Goal: Information Seeking & Learning: Check status

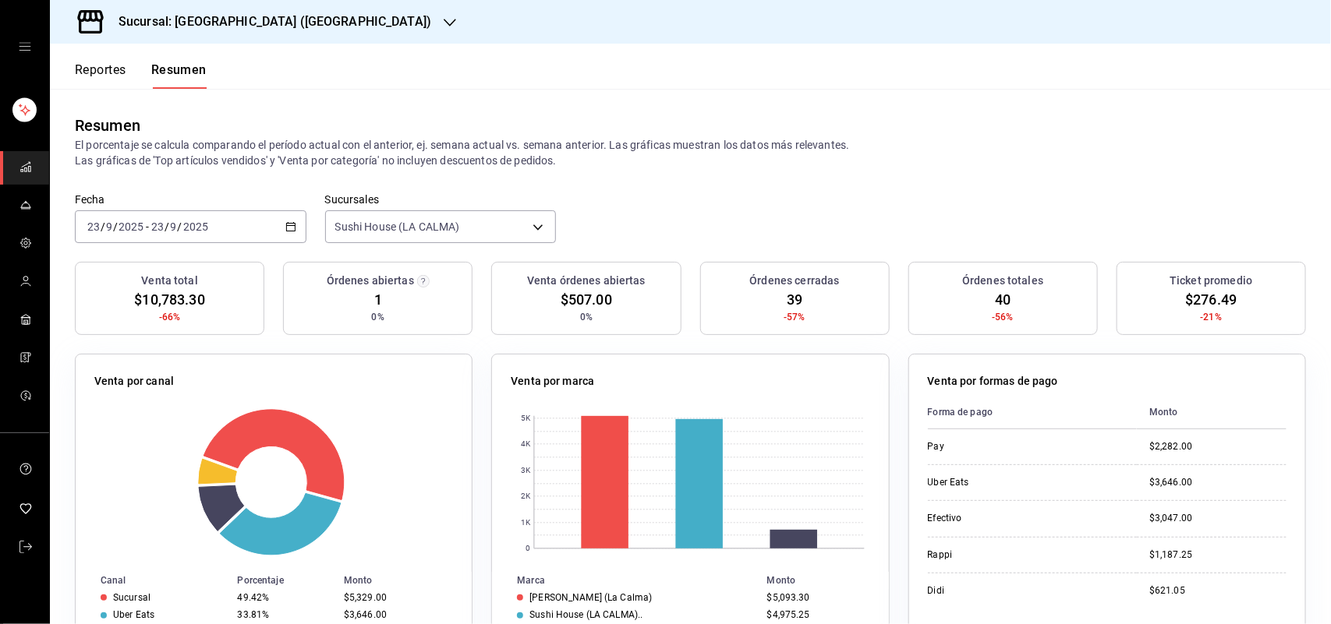
click at [94, 74] on button "Reportes" at bounding box center [100, 75] width 51 height 27
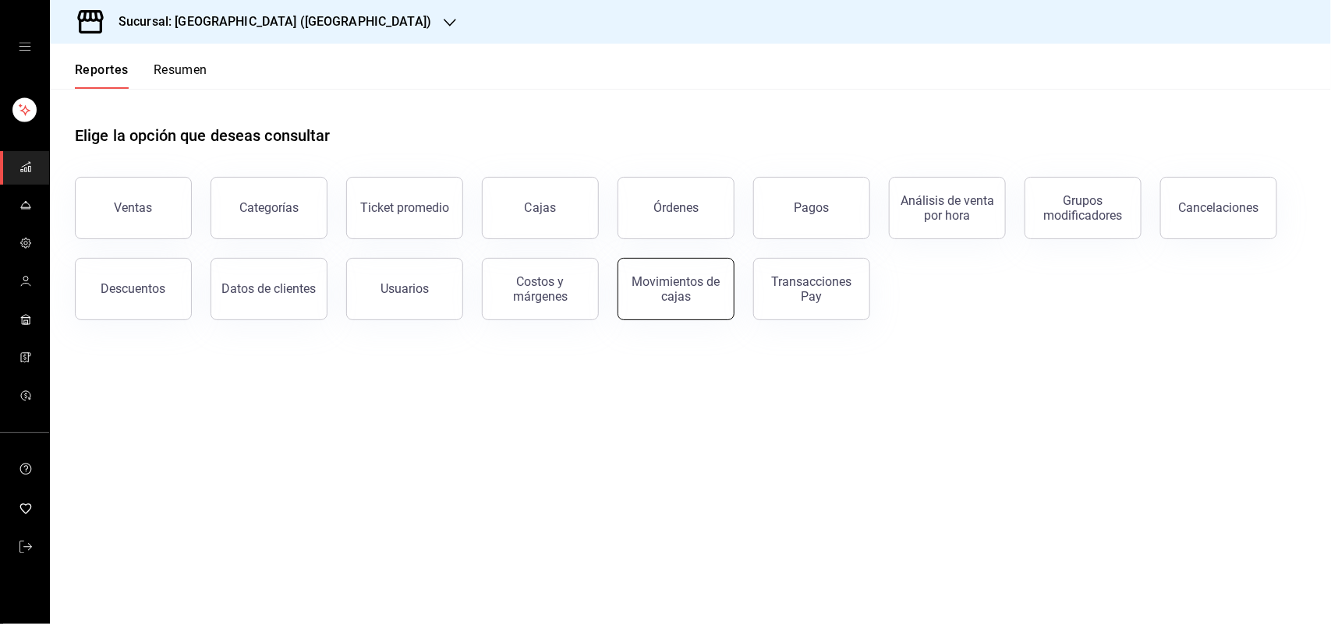
click at [631, 296] on button "Movimientos de cajas" at bounding box center [675, 289] width 117 height 62
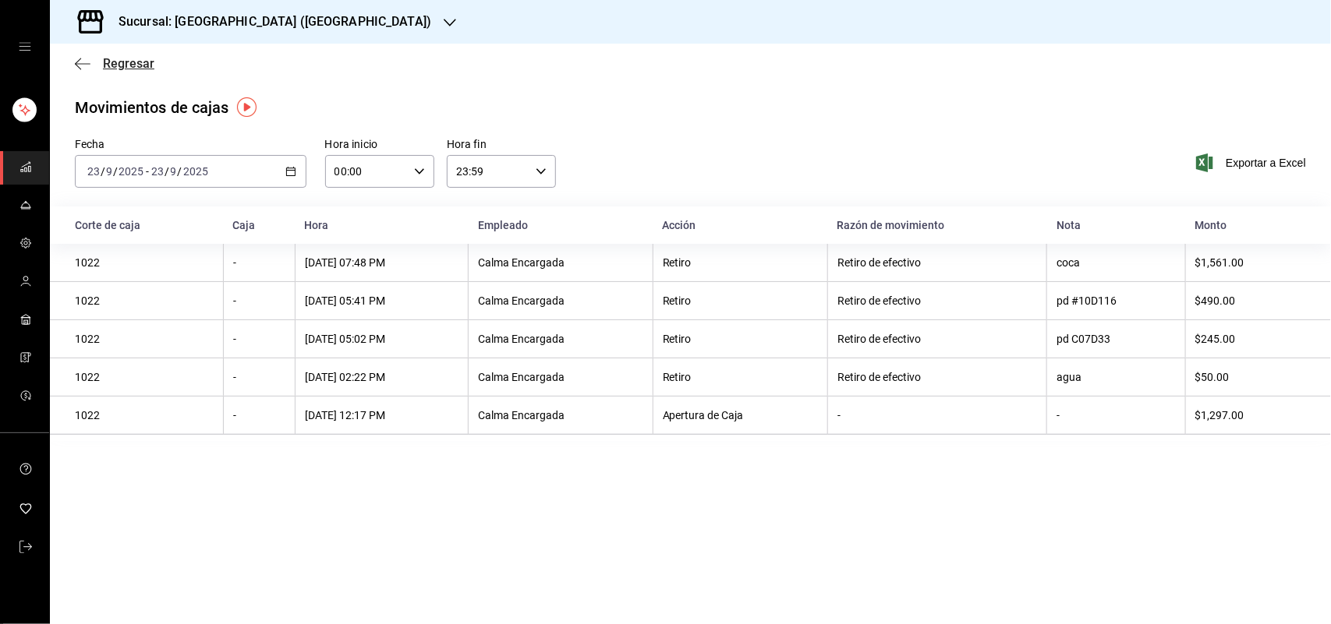
click at [121, 68] on span "Regresar" at bounding box center [128, 63] width 51 height 15
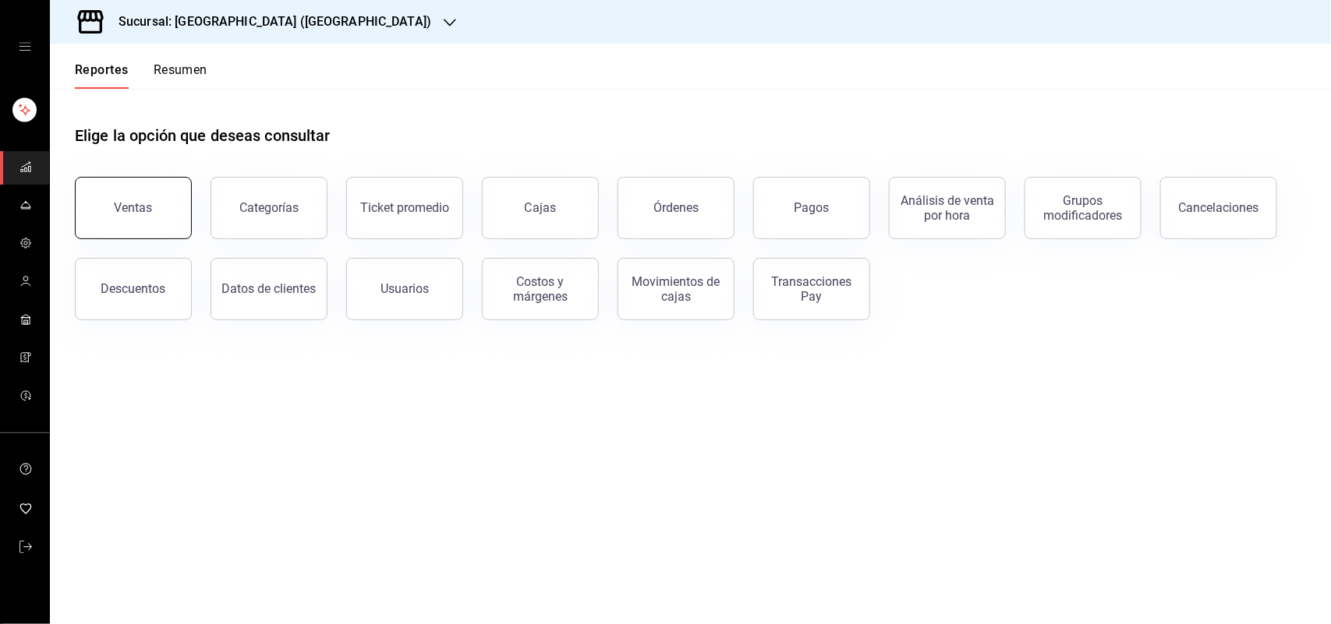
click at [161, 219] on button "Ventas" at bounding box center [133, 208] width 117 height 62
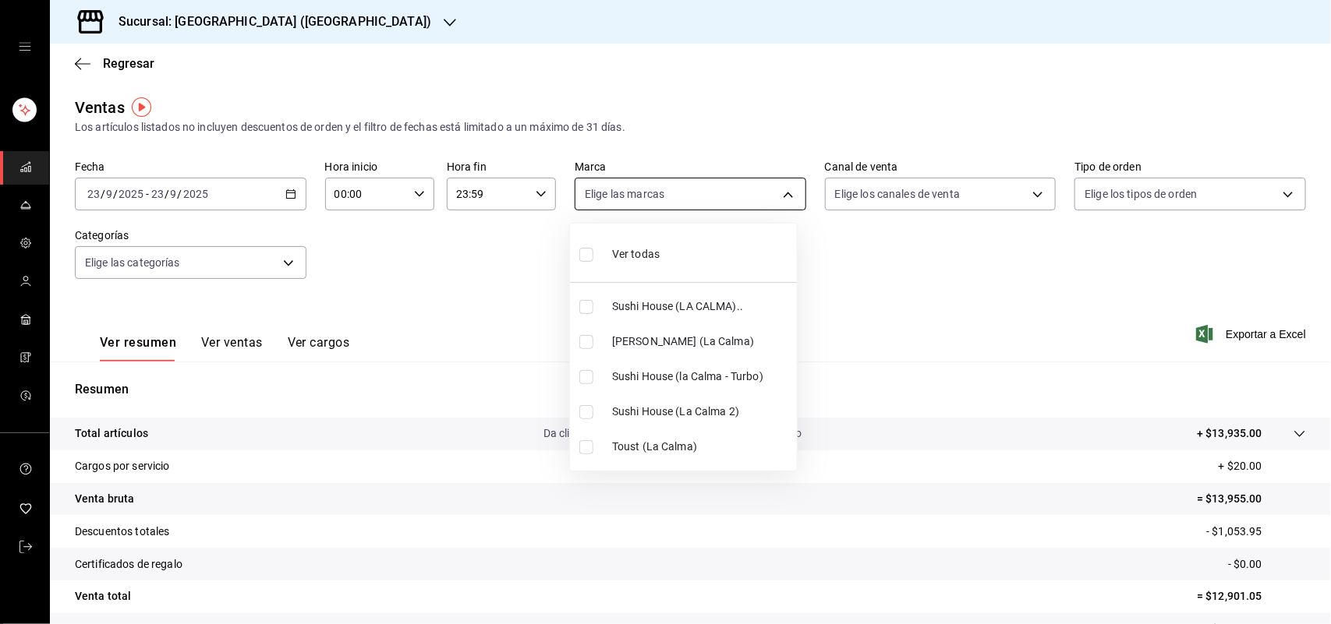
click at [778, 193] on body "Sucursal: Sushi House (LA CALMA) Regresar Ventas Los artículos listados no incl…" at bounding box center [665, 312] width 1331 height 624
click at [581, 313] on input "checkbox" at bounding box center [586, 307] width 14 height 14
checkbox input "true"
type input "307f2552-bed5-4451-a1d4-9a3d8e6b1418"
click at [1027, 196] on div at bounding box center [665, 312] width 1331 height 624
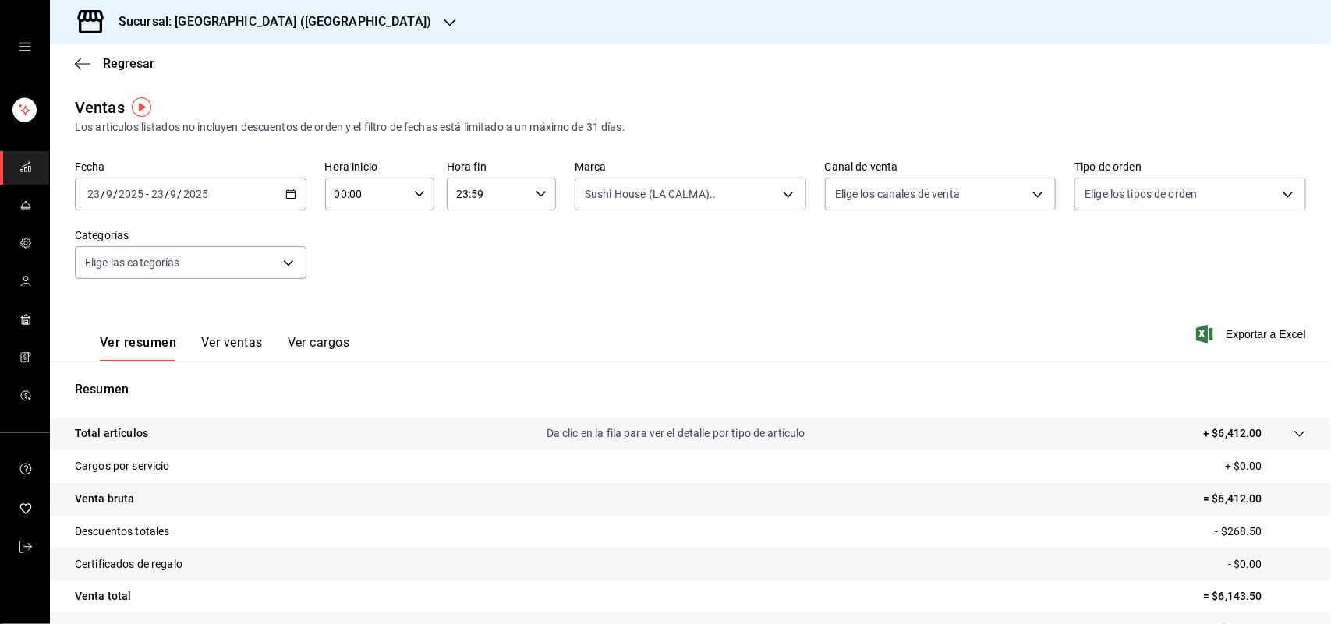
click at [1027, 196] on div "Ver todas Sushi House (LA CALMA).. Genki Poke ([GEOGRAPHIC_DATA]) [GEOGRAPHIC_D…" at bounding box center [665, 312] width 1331 height 624
click at [1027, 196] on body "Sucursal: Sushi House (LA CALMA) Regresar Ventas Los artículos listados no incl…" at bounding box center [665, 312] width 1331 height 624
click at [831, 380] on input "checkbox" at bounding box center [833, 377] width 14 height 14
checkbox input "true"
type input "RAPPI"
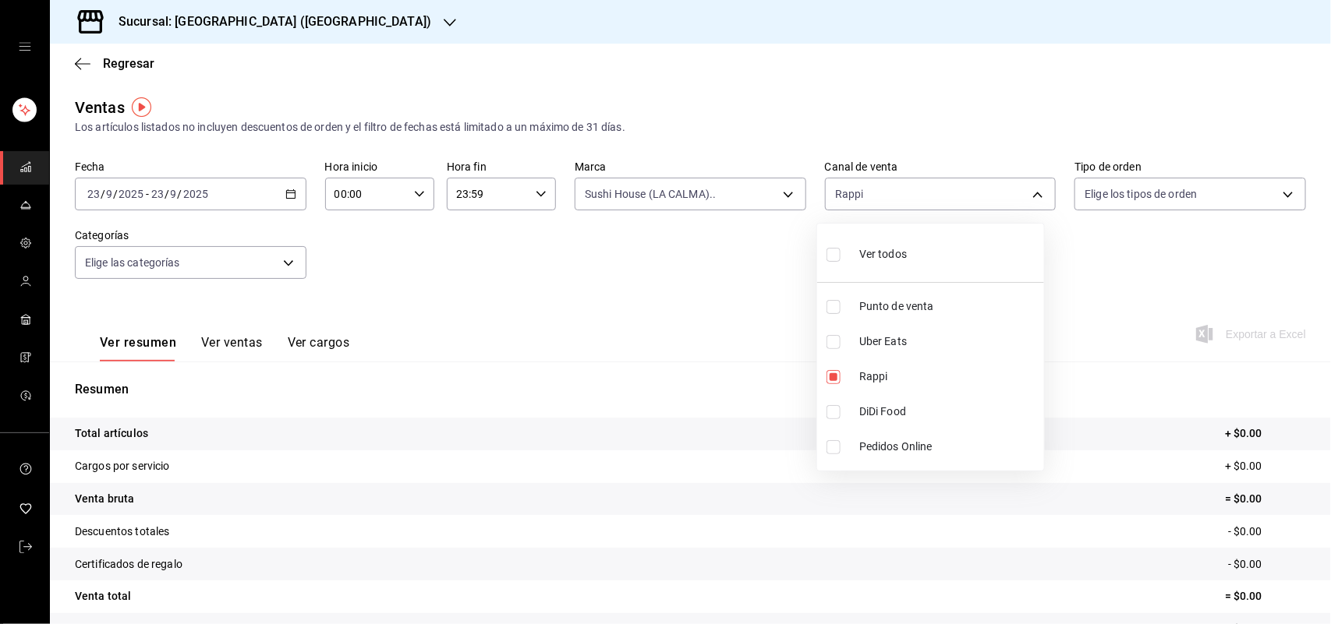
click at [774, 196] on div at bounding box center [665, 312] width 1331 height 624
click at [774, 196] on div "Ver todos Punto de venta Uber Eats Rappi DiDi Food Pedidos Online" at bounding box center [665, 312] width 1331 height 624
click at [774, 196] on body "Sucursal: Sushi House (LA CALMA) Regresar Ventas Los artículos listados no incl…" at bounding box center [665, 312] width 1331 height 624
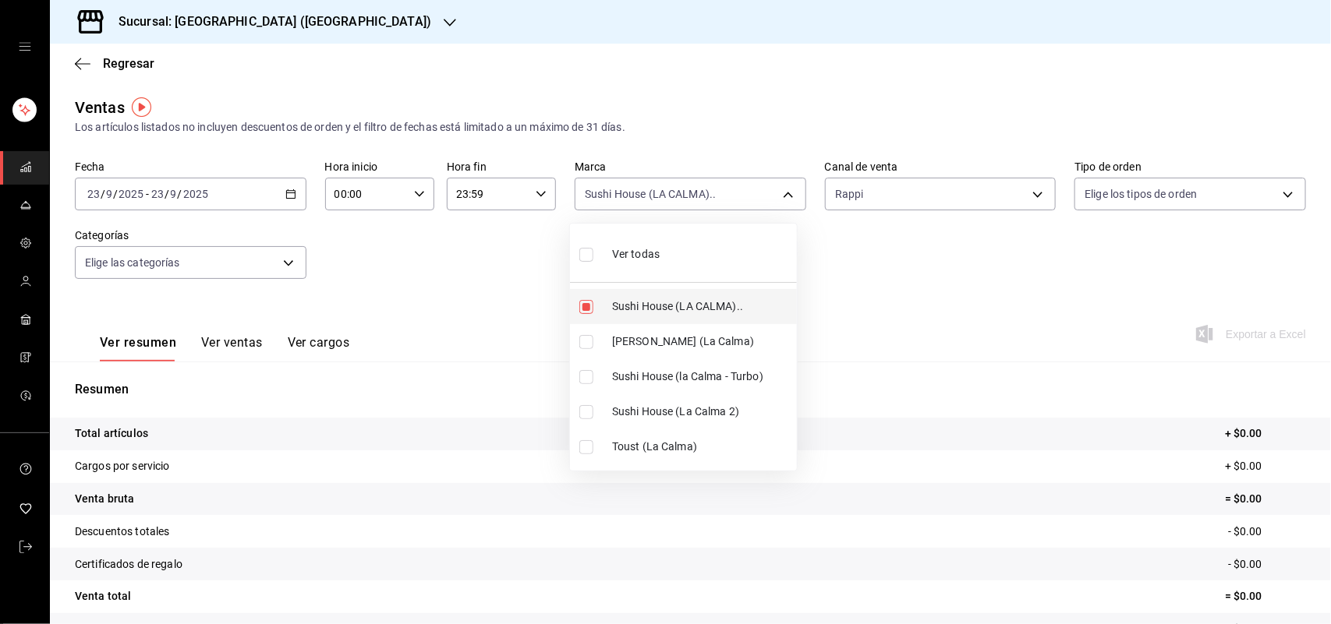
click at [589, 300] on input "checkbox" at bounding box center [586, 307] width 14 height 14
checkbox input "false"
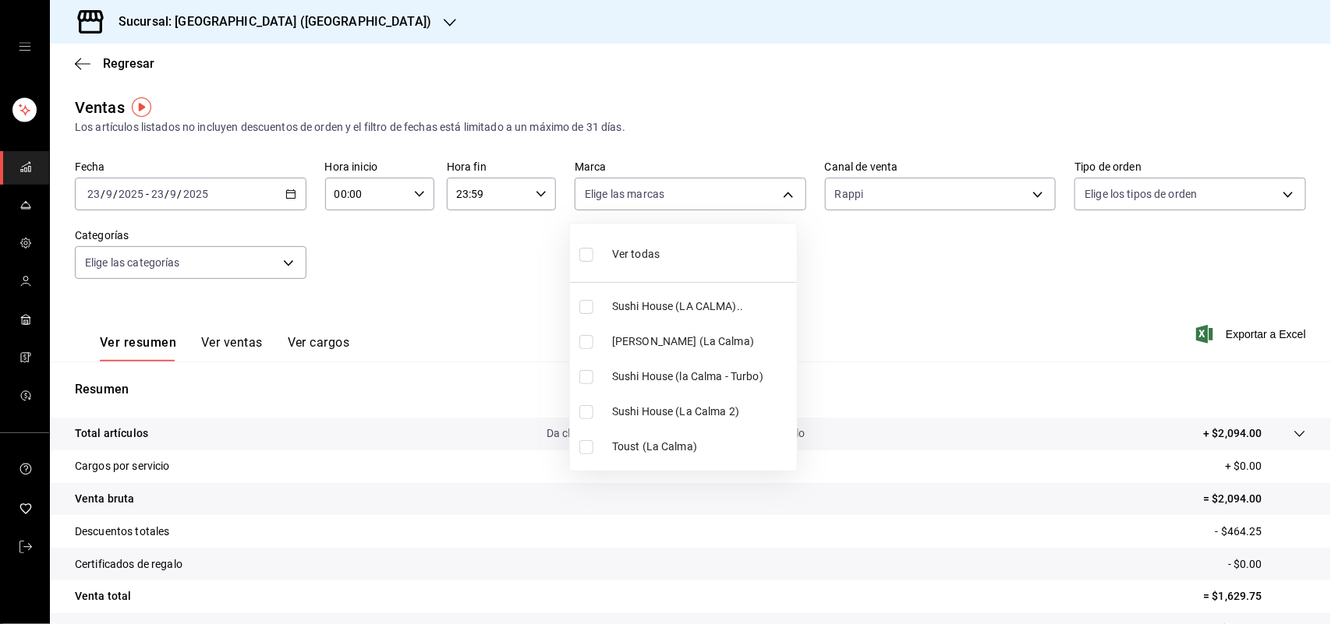
click at [586, 373] on input "checkbox" at bounding box center [586, 377] width 14 height 14
checkbox input "true"
type input "8d0dddf4-cc55-4964-ab1c-2b5841a14462"
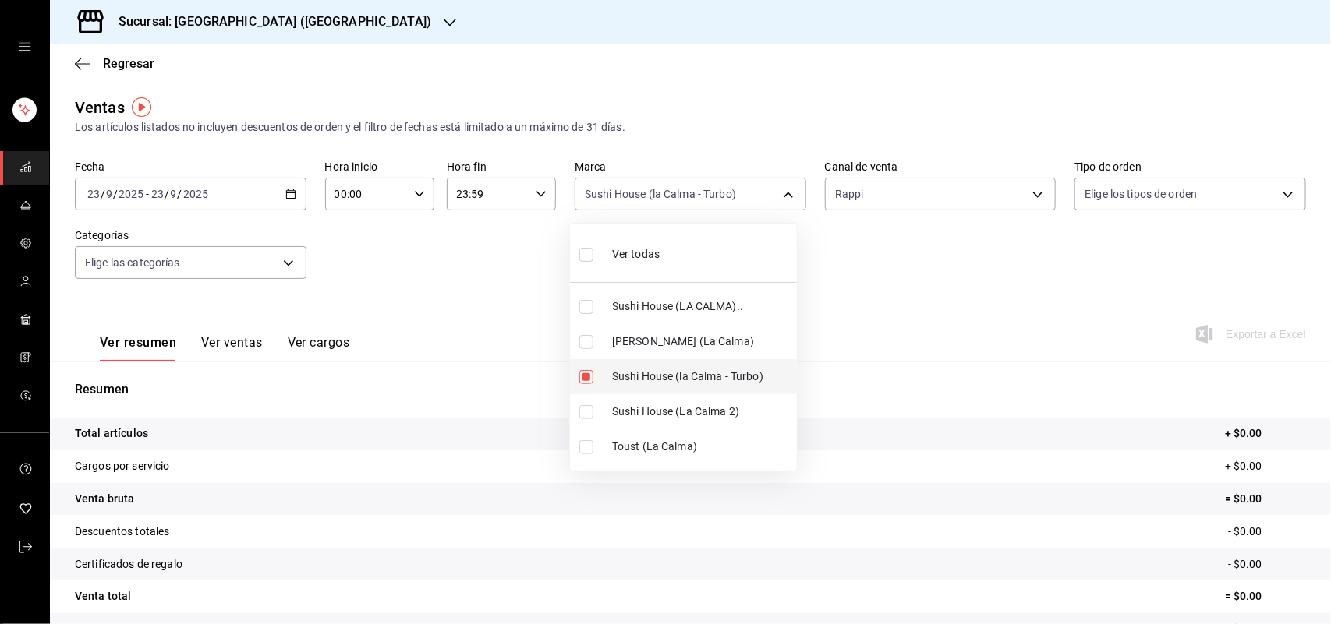
click at [586, 373] on input "checkbox" at bounding box center [586, 377] width 14 height 14
checkbox input "false"
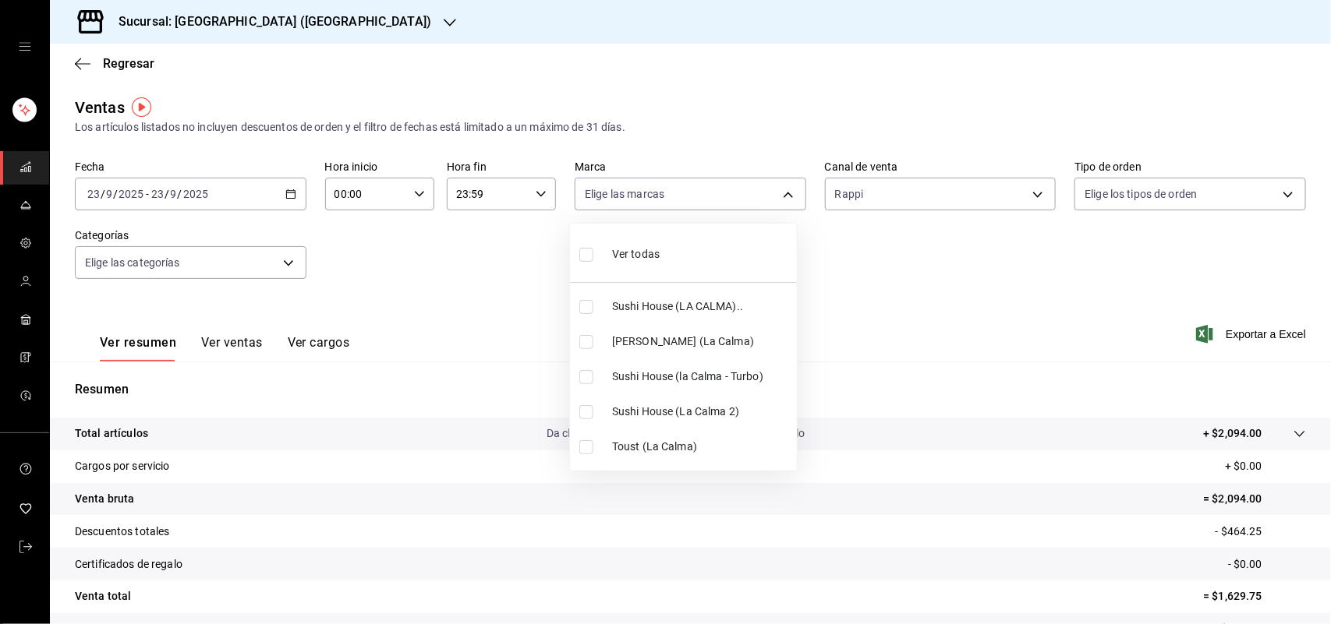
click at [585, 419] on input "checkbox" at bounding box center [586, 412] width 14 height 14
checkbox input "true"
type input "370d3383-42ab-44c7-9136-c83d53f09056"
click at [590, 407] on input "checkbox" at bounding box center [586, 412] width 14 height 14
checkbox input "false"
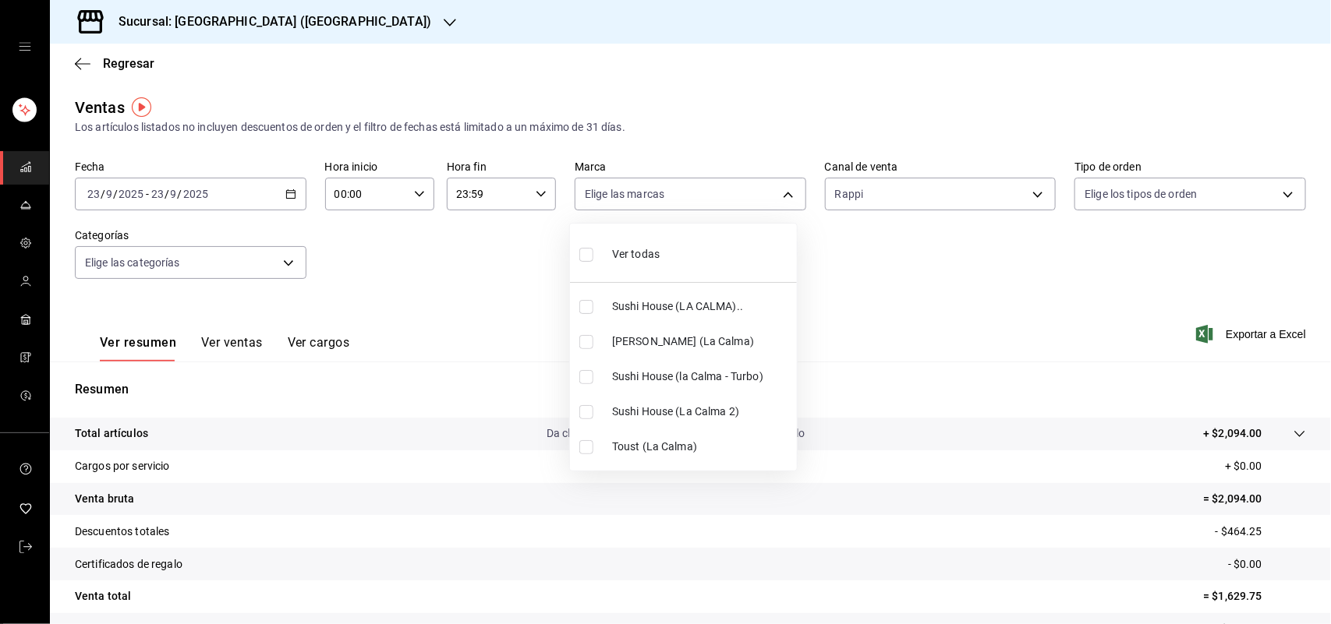
click at [585, 305] on input "checkbox" at bounding box center [586, 307] width 14 height 14
checkbox input "true"
type input "307f2552-bed5-4451-a1d4-9a3d8e6b1418"
click at [1027, 195] on div at bounding box center [665, 312] width 1331 height 624
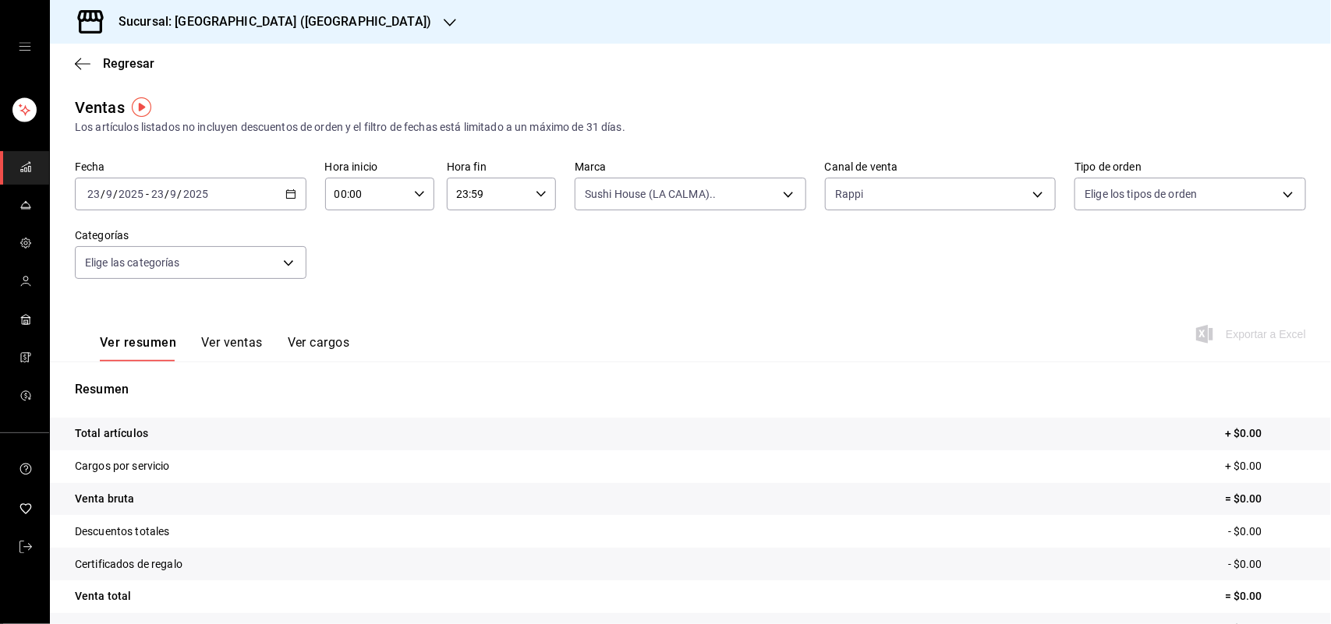
click at [1027, 195] on div "Ver todas Sushi House (LA CALMA).. Genki Poke ([GEOGRAPHIC_DATA]) [GEOGRAPHIC_D…" at bounding box center [665, 312] width 1331 height 624
click at [1027, 195] on body "Sucursal: Sushi House (LA CALMA) Regresar Ventas Los artículos listados no incl…" at bounding box center [665, 312] width 1331 height 624
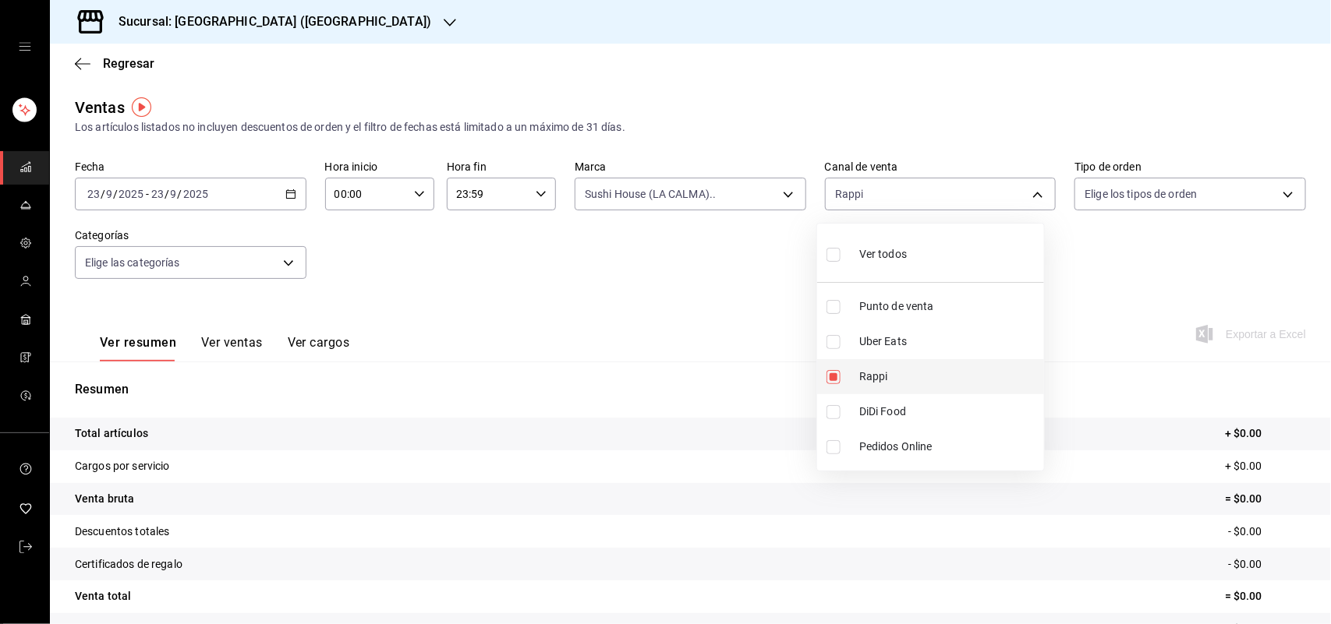
click at [830, 379] on input "checkbox" at bounding box center [833, 377] width 14 height 14
checkbox input "false"
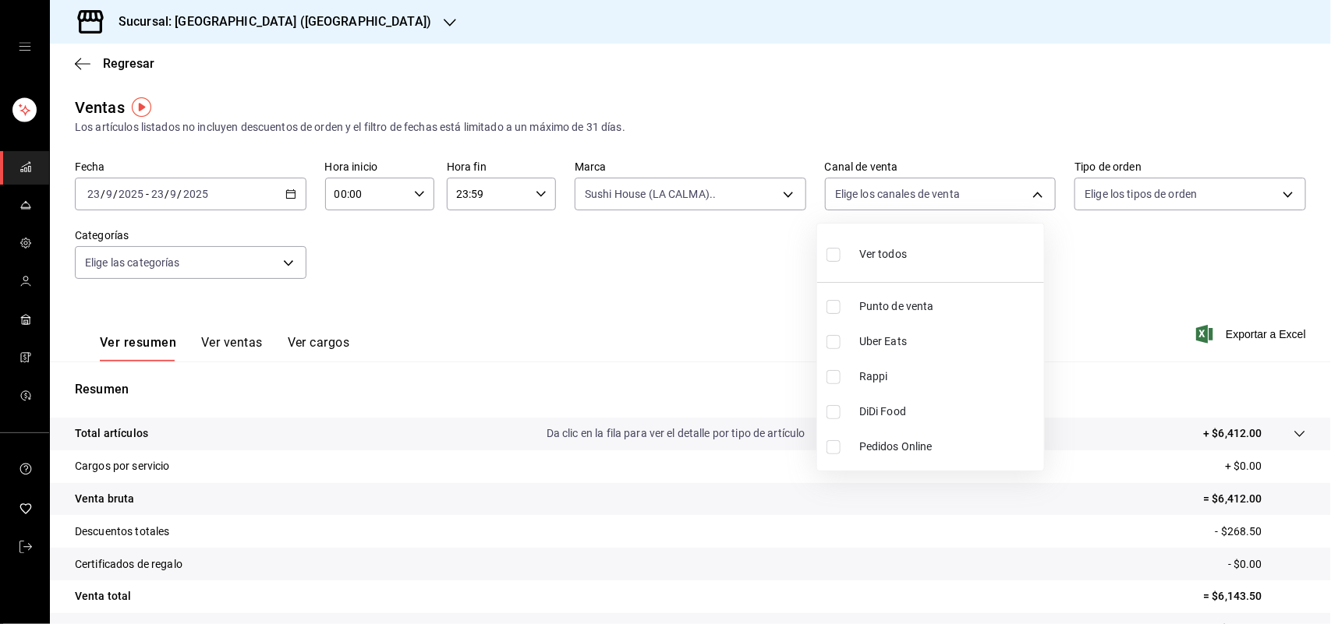
click at [836, 410] on input "checkbox" at bounding box center [833, 412] width 14 height 14
checkbox input "true"
type input "DIDI_FOOD"
click at [836, 410] on input "checkbox" at bounding box center [833, 412] width 14 height 14
checkbox input "false"
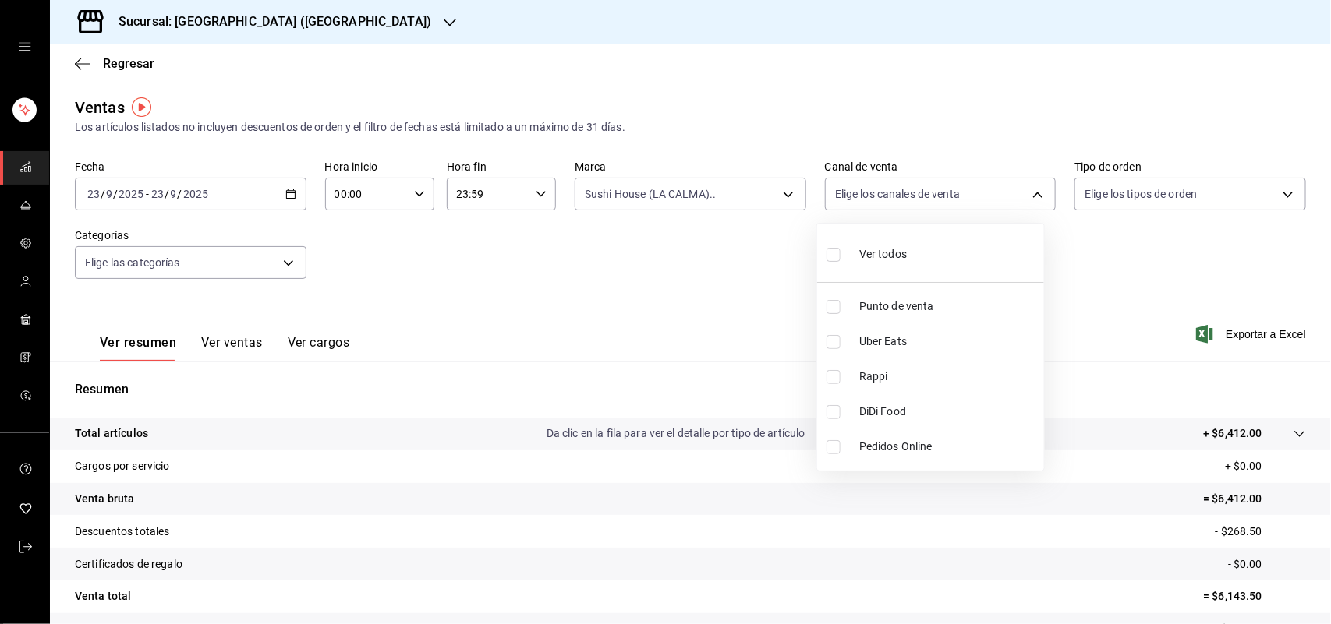
click at [836, 341] on input "checkbox" at bounding box center [833, 342] width 14 height 14
checkbox input "true"
type input "UBER_EATS"
click at [836, 341] on input "checkbox" at bounding box center [833, 342] width 14 height 14
checkbox input "false"
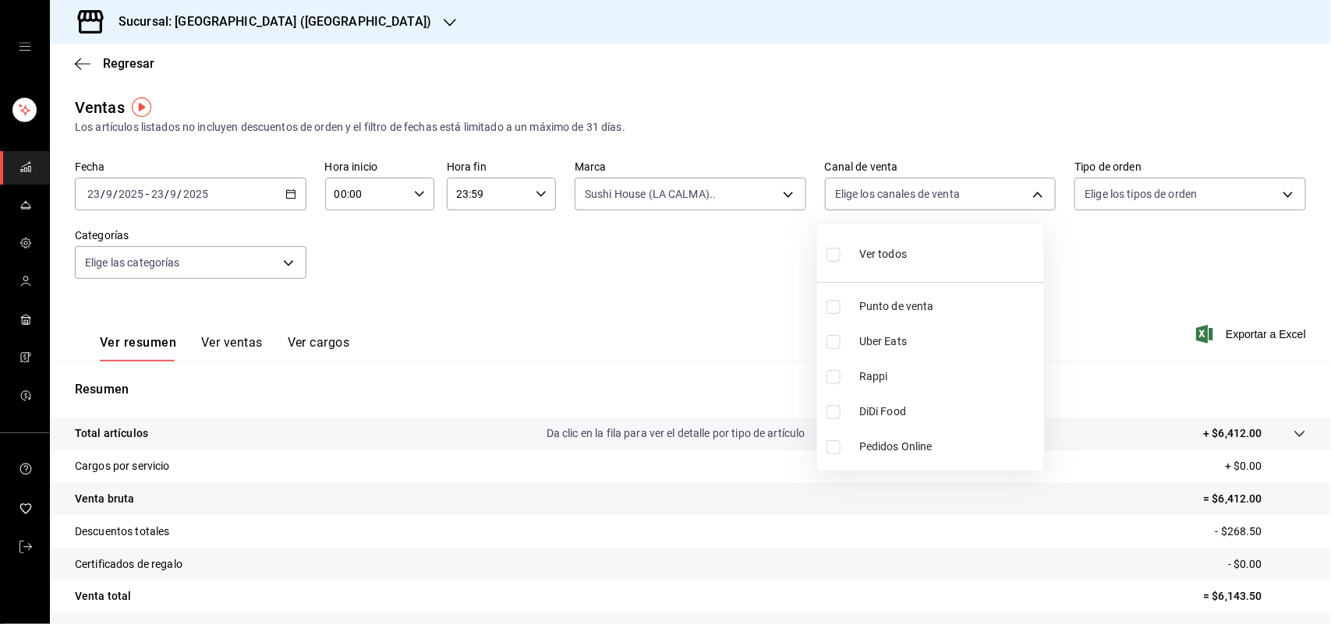
click at [777, 195] on div at bounding box center [665, 312] width 1331 height 624
click at [777, 195] on body "Sucursal: Sushi House (LA CALMA) Regresar Ventas Los artículos listados no incl…" at bounding box center [665, 312] width 1331 height 624
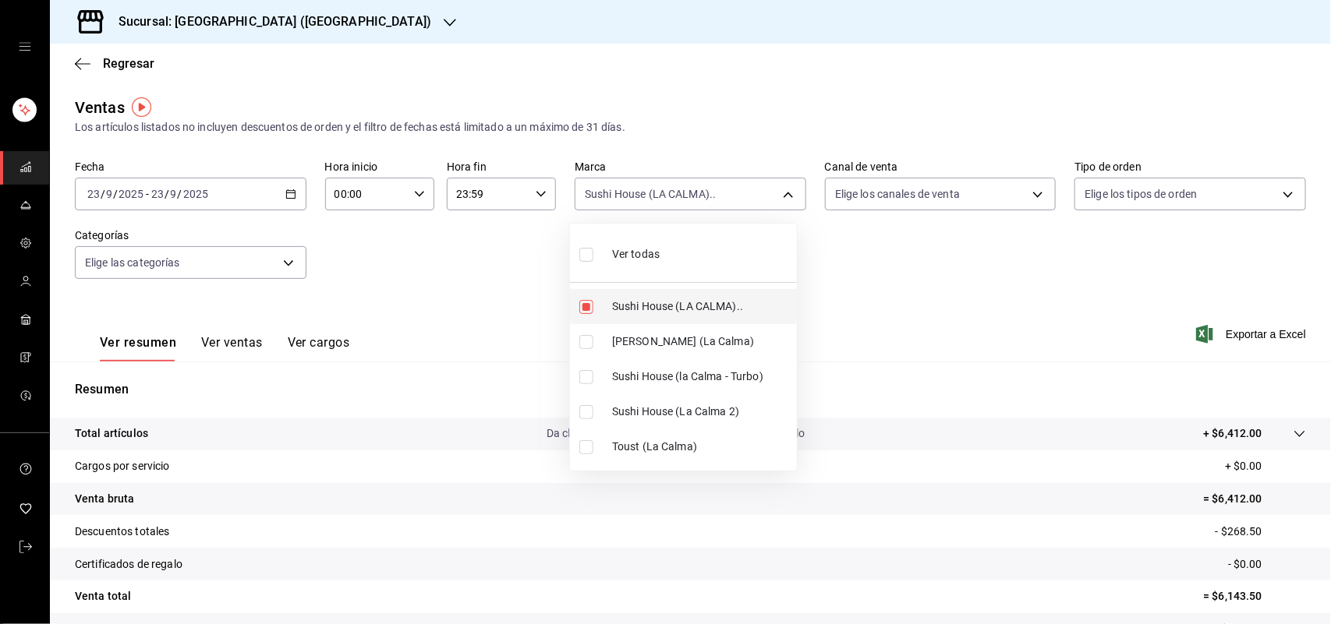
click at [592, 308] on input "checkbox" at bounding box center [586, 307] width 14 height 14
checkbox input "false"
click at [590, 343] on input "checkbox" at bounding box center [586, 342] width 14 height 14
checkbox input "true"
type input "ad5c7ce8-09c3-4353-8fa5-0bd3f2c3ed7d"
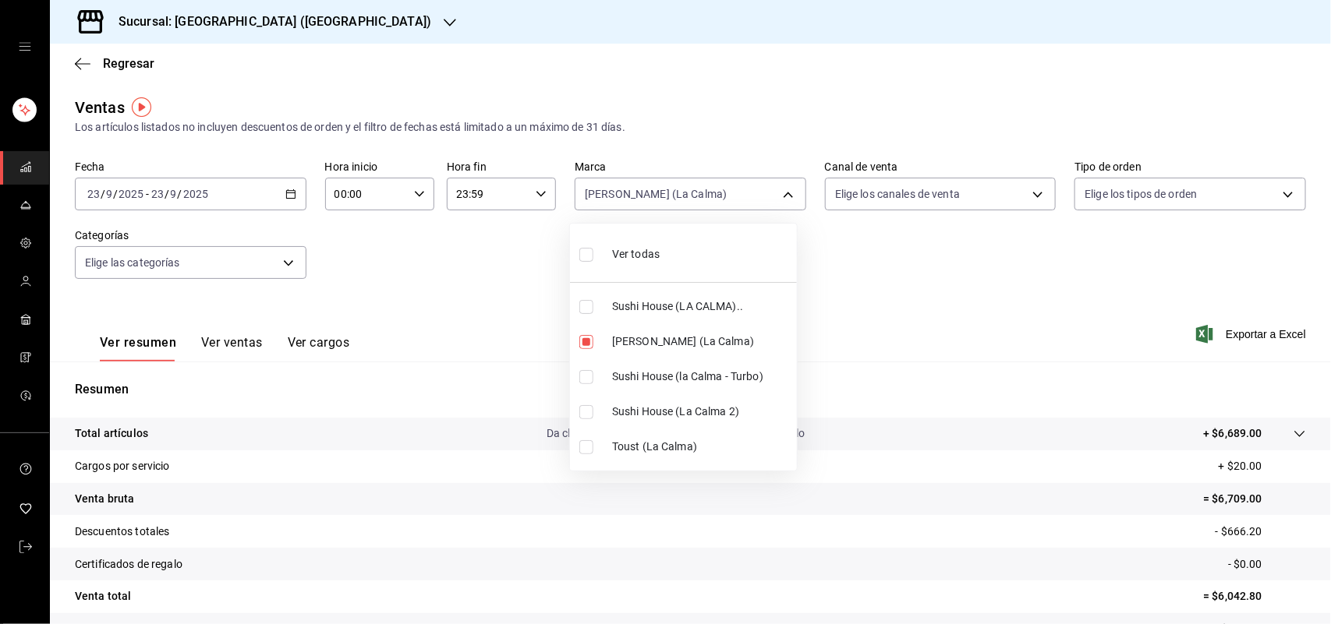
click at [1023, 196] on div at bounding box center [665, 312] width 1331 height 624
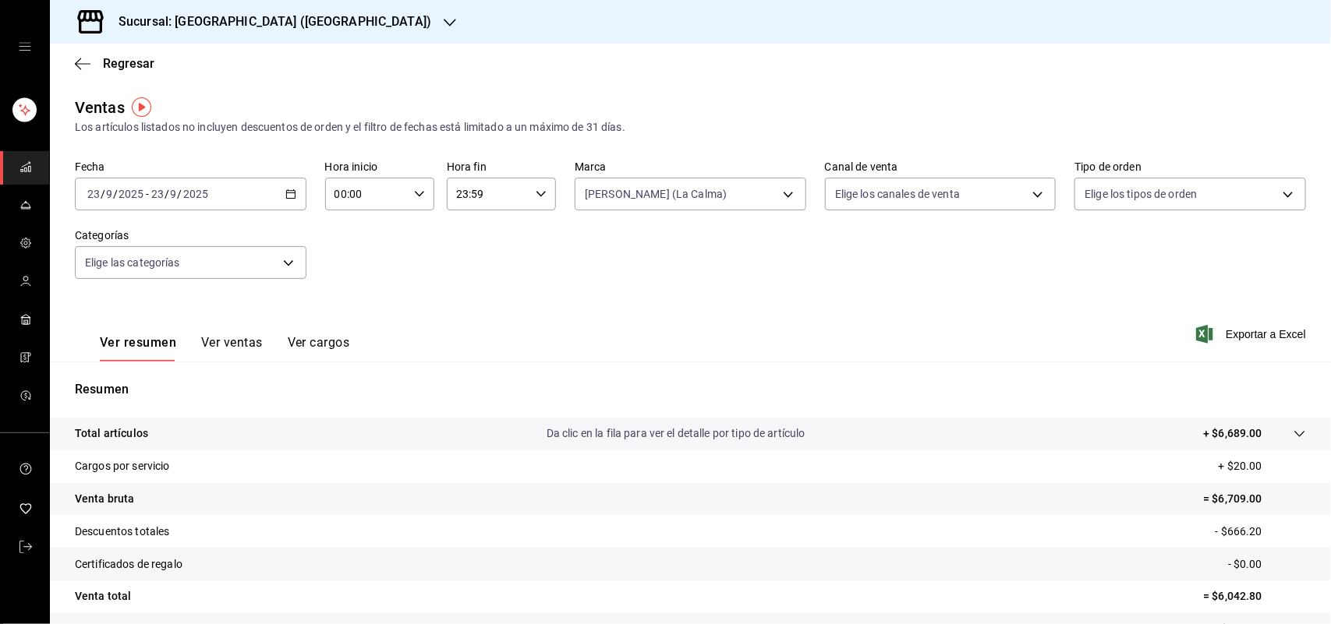
click at [1023, 196] on div "Ver todas Sushi House (LA CALMA).. Genki Poke ([GEOGRAPHIC_DATA]) [GEOGRAPHIC_D…" at bounding box center [665, 312] width 1331 height 624
click at [1023, 196] on body "Sucursal: Sushi House (LA CALMA) Regresar Ventas Los artículos listados no incl…" at bounding box center [665, 312] width 1331 height 624
click at [836, 376] on input "checkbox" at bounding box center [833, 377] width 14 height 14
checkbox input "true"
type input "RAPPI"
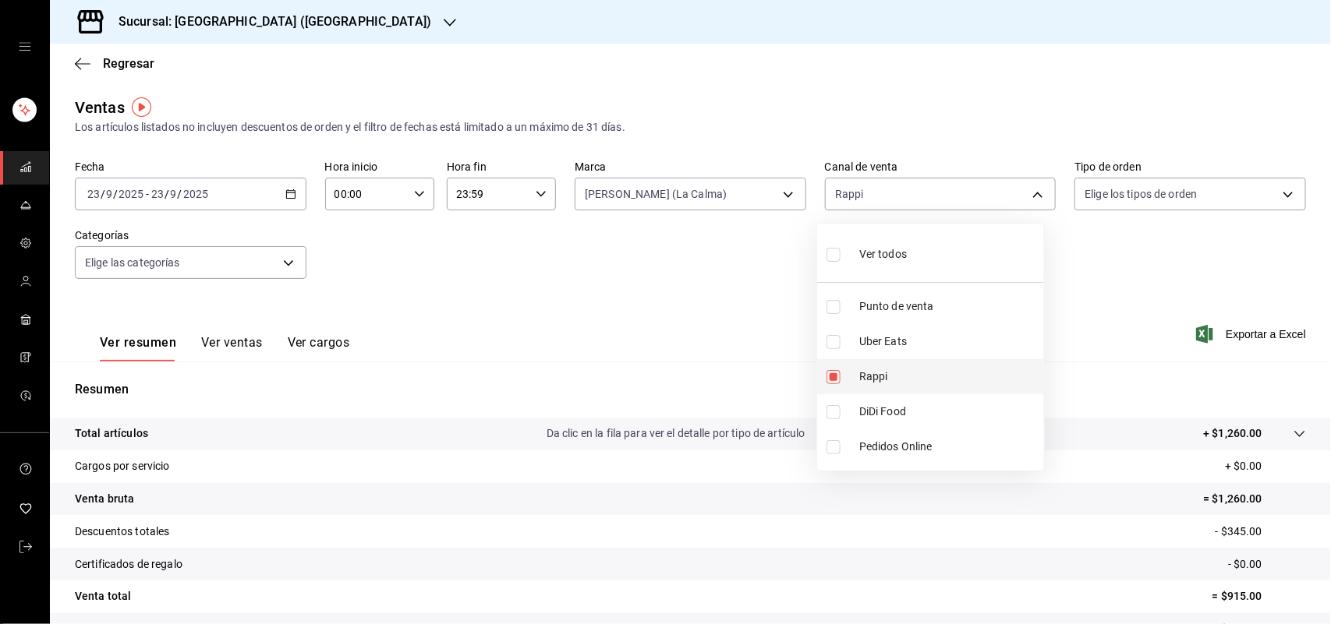
click at [836, 376] on input "checkbox" at bounding box center [833, 377] width 14 height 14
checkbox input "false"
click at [836, 415] on input "checkbox" at bounding box center [833, 412] width 14 height 14
checkbox input "true"
type input "DIDI_FOOD"
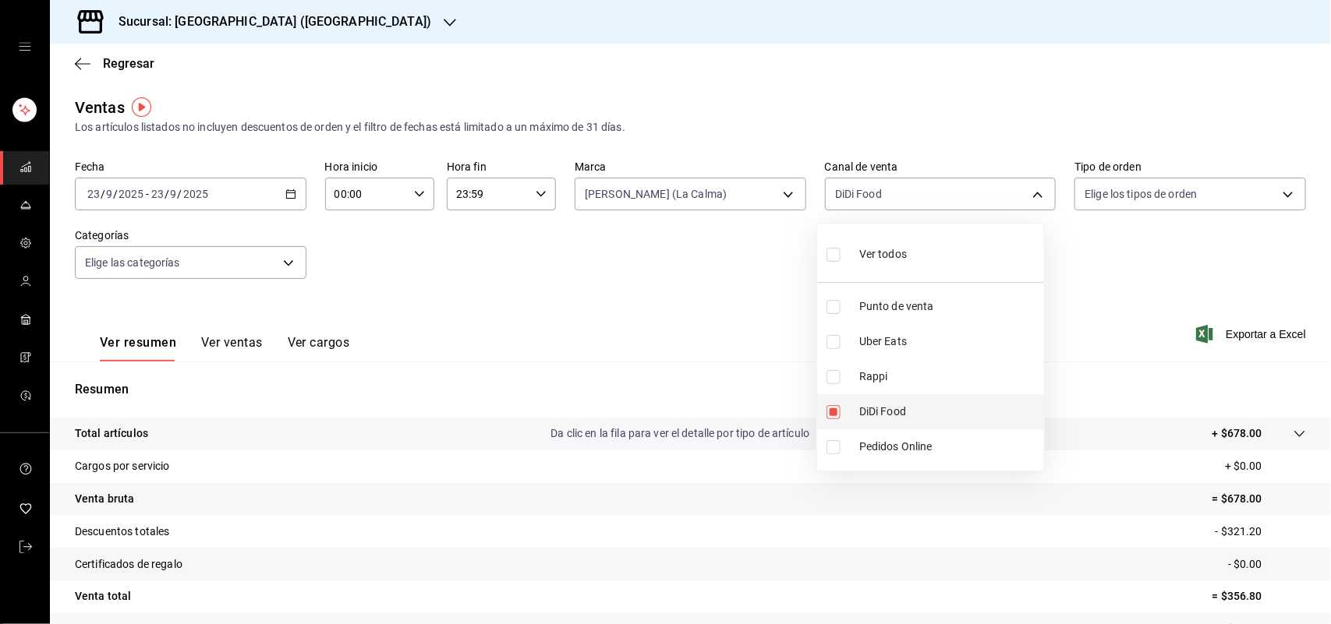
click at [836, 415] on input "checkbox" at bounding box center [833, 412] width 14 height 14
checkbox input "false"
click at [836, 336] on input "checkbox" at bounding box center [833, 342] width 14 height 14
checkbox input "true"
type input "UBER_EATS"
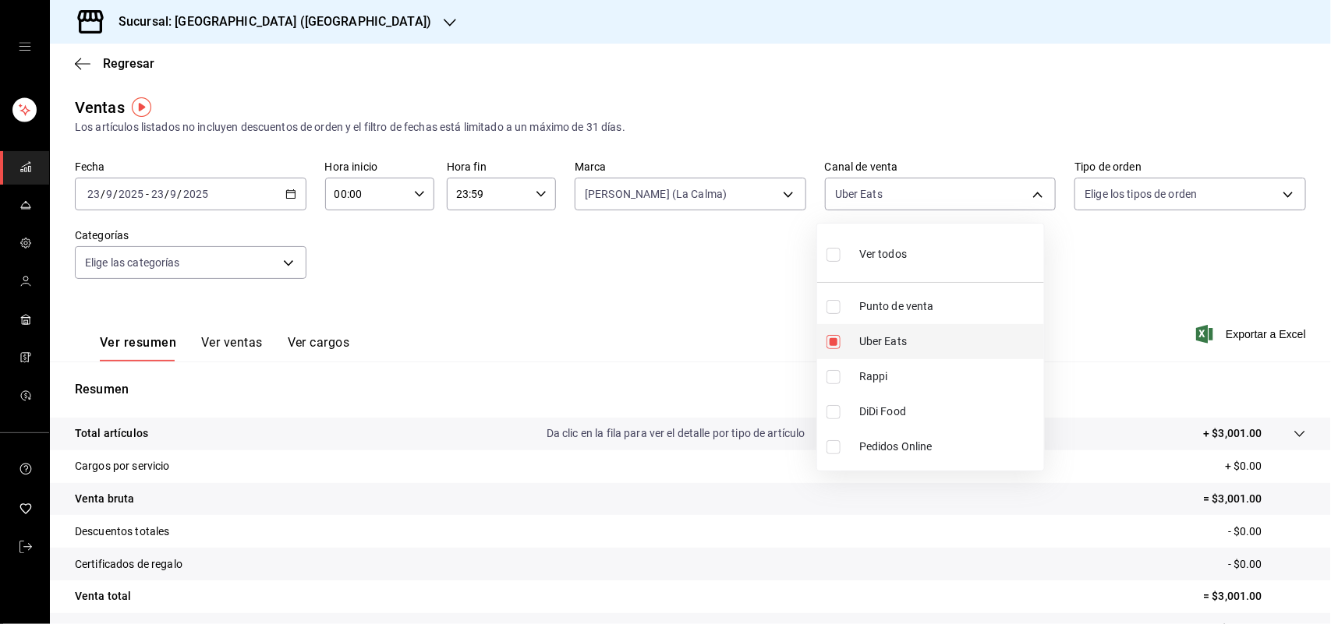
click at [836, 336] on input "checkbox" at bounding box center [833, 342] width 14 height 14
checkbox input "false"
click at [785, 199] on div at bounding box center [665, 312] width 1331 height 624
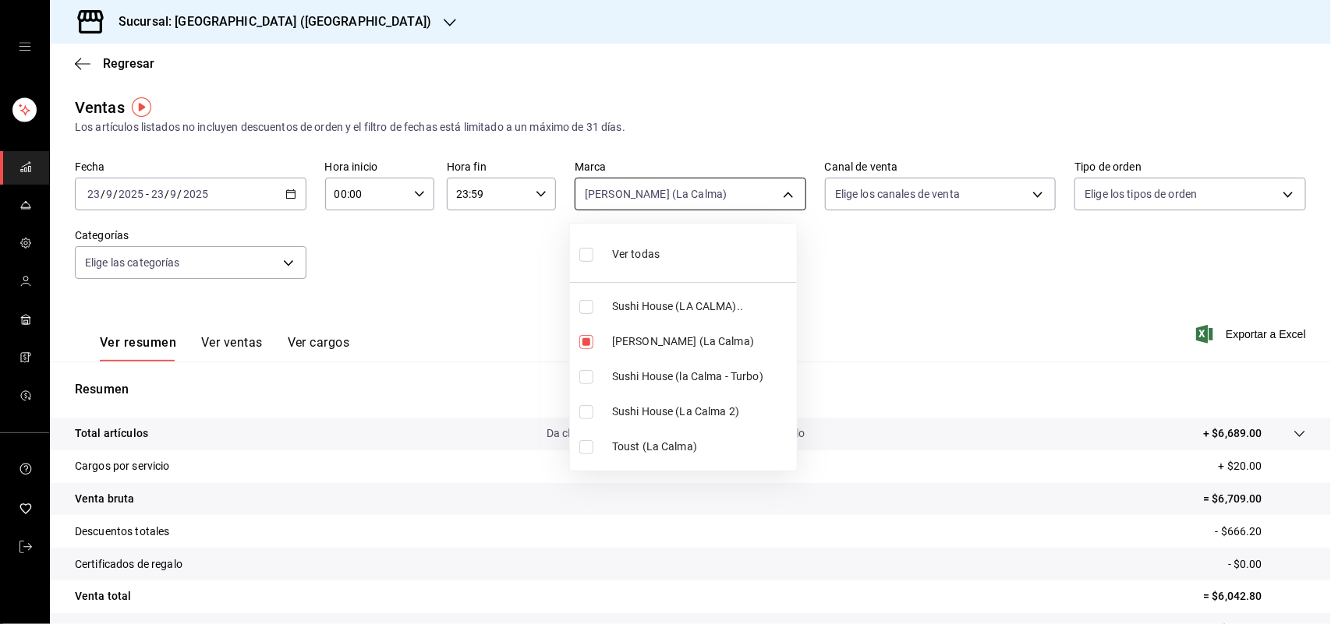
click at [776, 193] on body "Sucursal: Sushi House (LA CALMA) Regresar Ventas Los artículos listados no incl…" at bounding box center [665, 312] width 1331 height 624
click at [582, 340] on input "checkbox" at bounding box center [586, 342] width 14 height 14
checkbox input "false"
click at [592, 309] on input "checkbox" at bounding box center [586, 307] width 14 height 14
checkbox input "true"
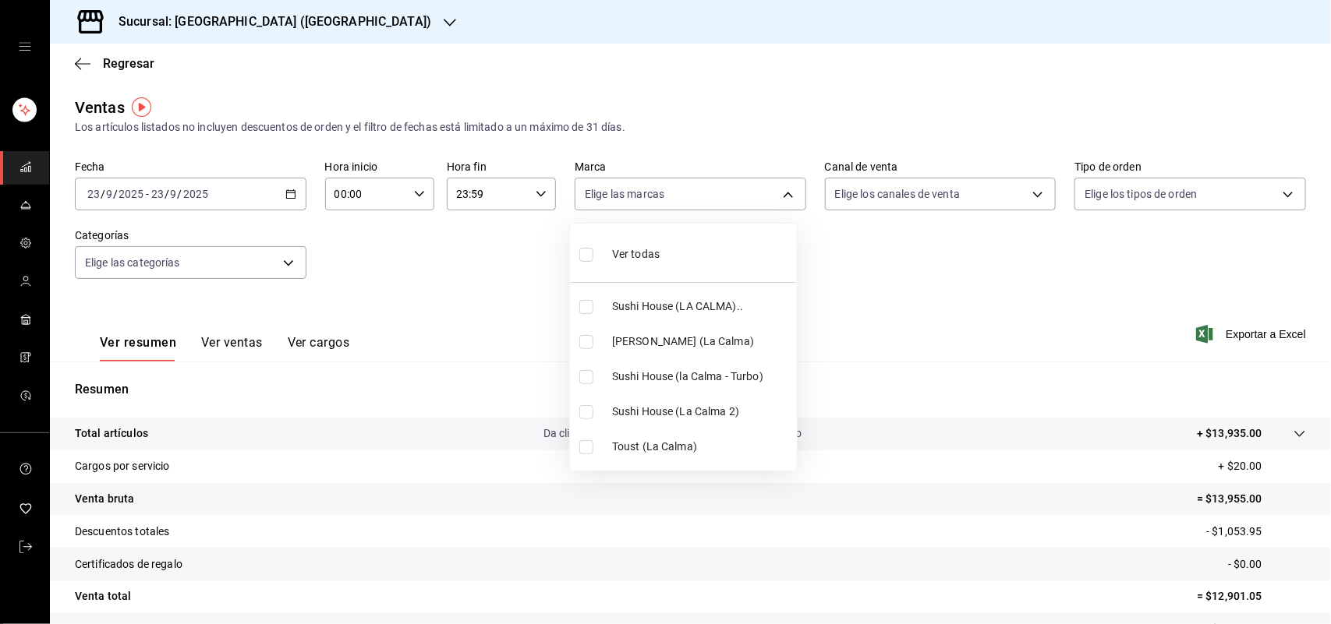
type input "307f2552-bed5-4451-a1d4-9a3d8e6b1418"
click at [1027, 193] on div at bounding box center [665, 312] width 1331 height 624
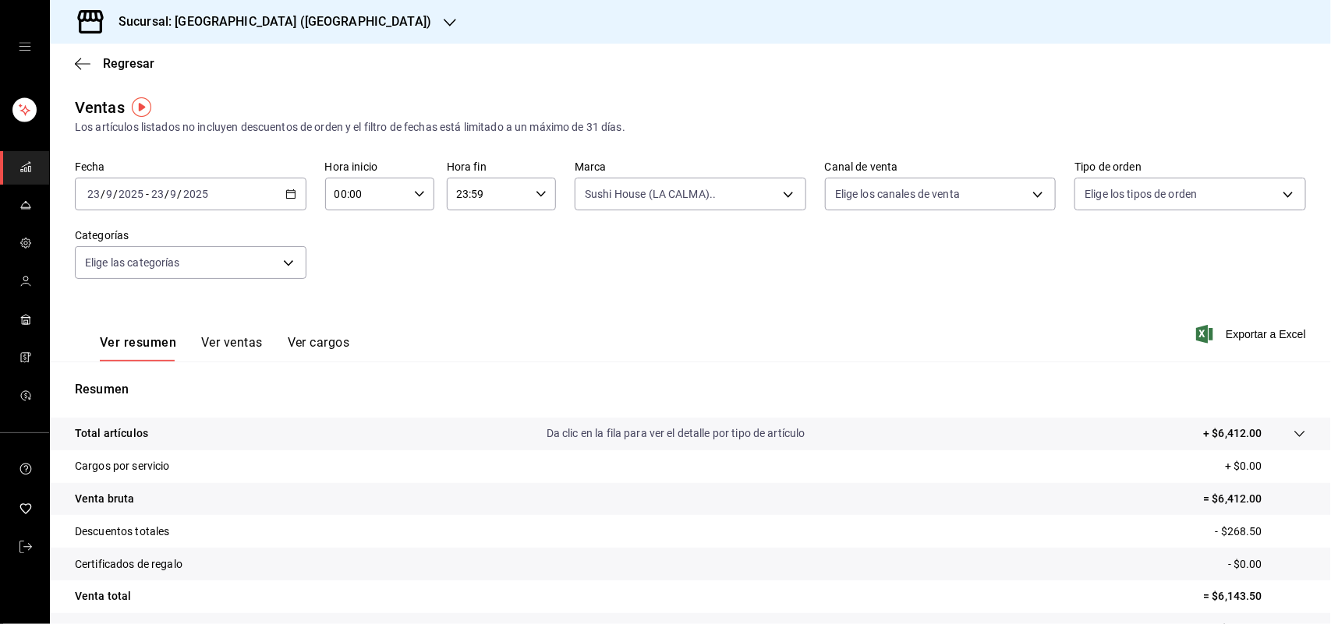
click at [1027, 193] on div "Ver todas Sushi House (LA CALMA).. Genki Poke ([GEOGRAPHIC_DATA]) [GEOGRAPHIC_D…" at bounding box center [665, 312] width 1331 height 624
click at [1027, 193] on body "Sucursal: Sushi House (LA CALMA) Regresar Ventas Los artículos listados no incl…" at bounding box center [665, 312] width 1331 height 624
click at [834, 376] on input "checkbox" at bounding box center [833, 377] width 14 height 14
checkbox input "true"
type input "RAPPI"
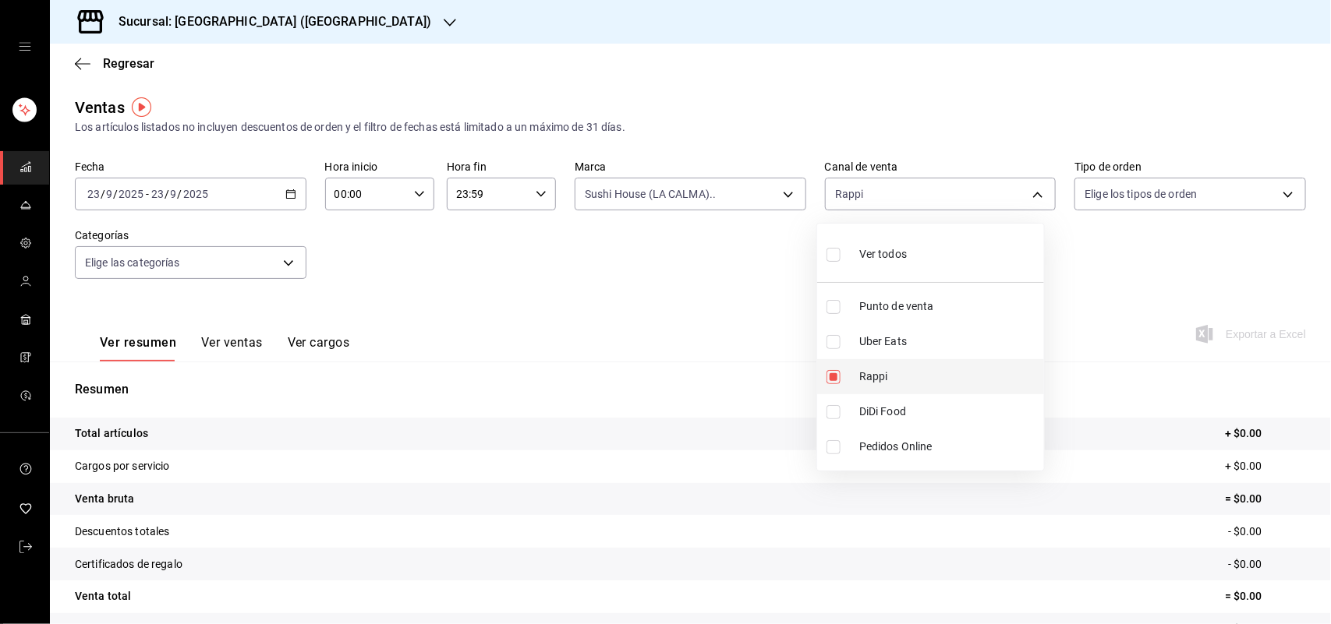
click at [834, 376] on input "checkbox" at bounding box center [833, 377] width 14 height 14
checkbox input "false"
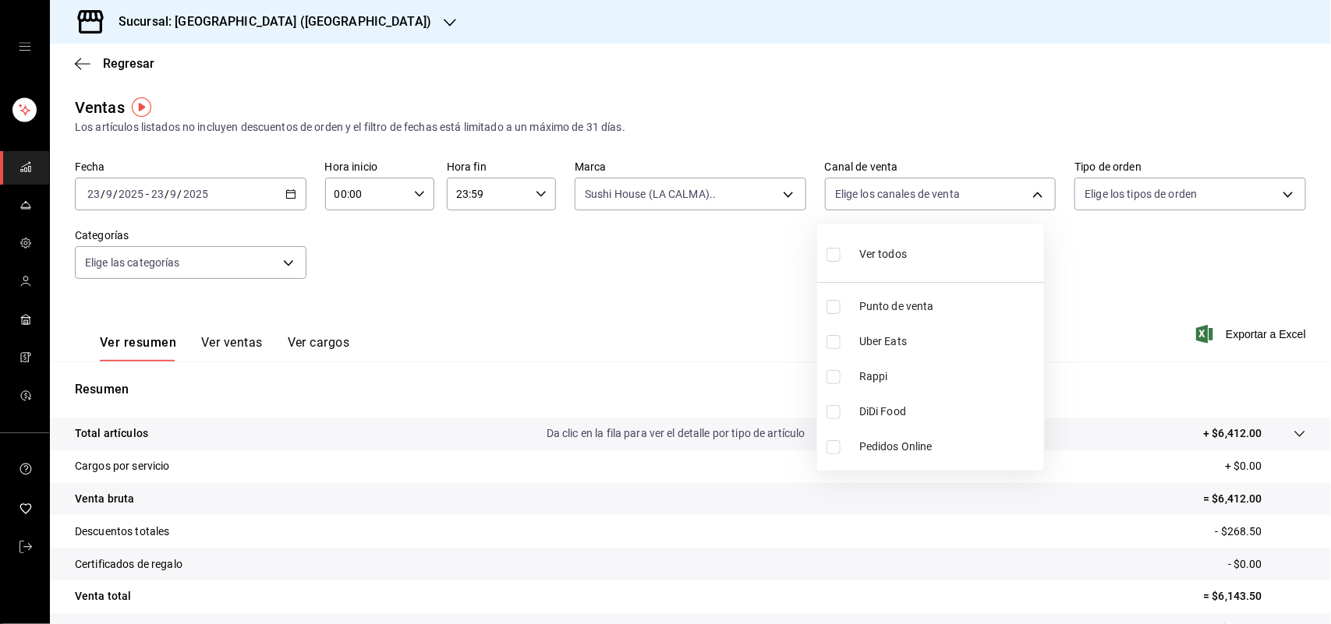
click at [832, 409] on input "checkbox" at bounding box center [833, 412] width 14 height 14
checkbox input "true"
type input "DIDI_FOOD"
click at [832, 409] on input "checkbox" at bounding box center [833, 412] width 14 height 14
checkbox input "false"
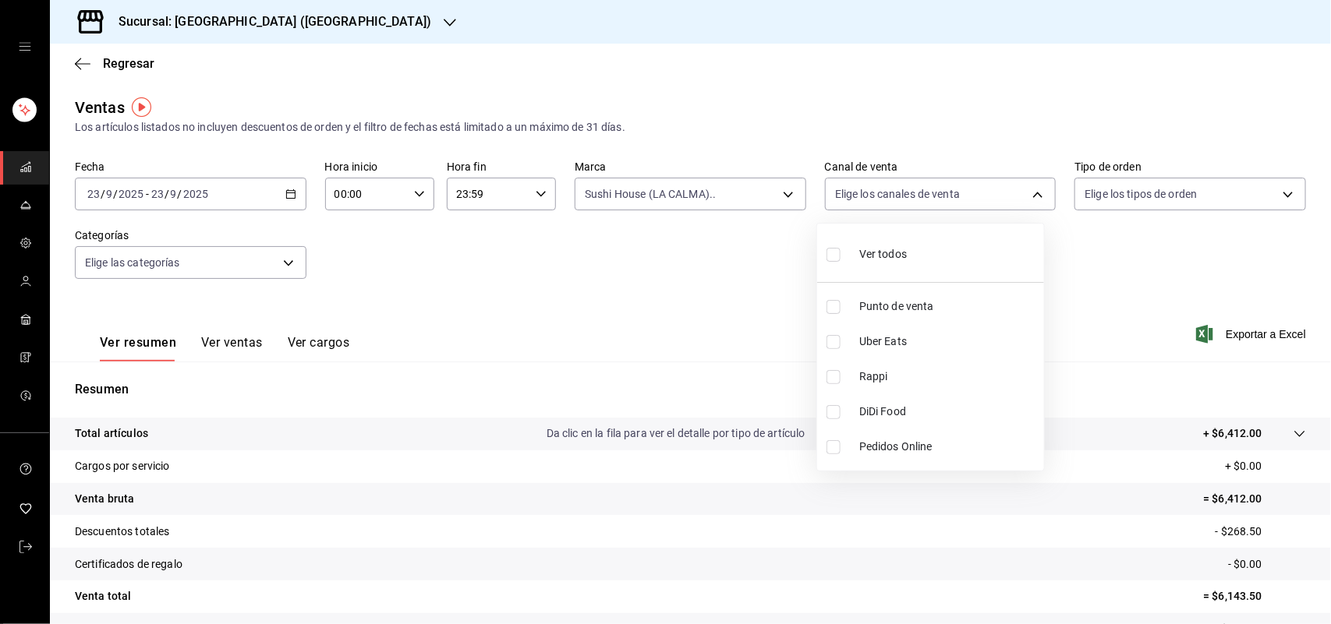
click at [836, 348] on input "checkbox" at bounding box center [833, 342] width 14 height 14
checkbox input "true"
type input "UBER_EATS"
click at [778, 200] on div at bounding box center [665, 312] width 1331 height 624
click at [778, 200] on div "Ver todos Punto de venta Uber Eats Rappi DiDi Food Pedidos Online" at bounding box center [665, 312] width 1331 height 624
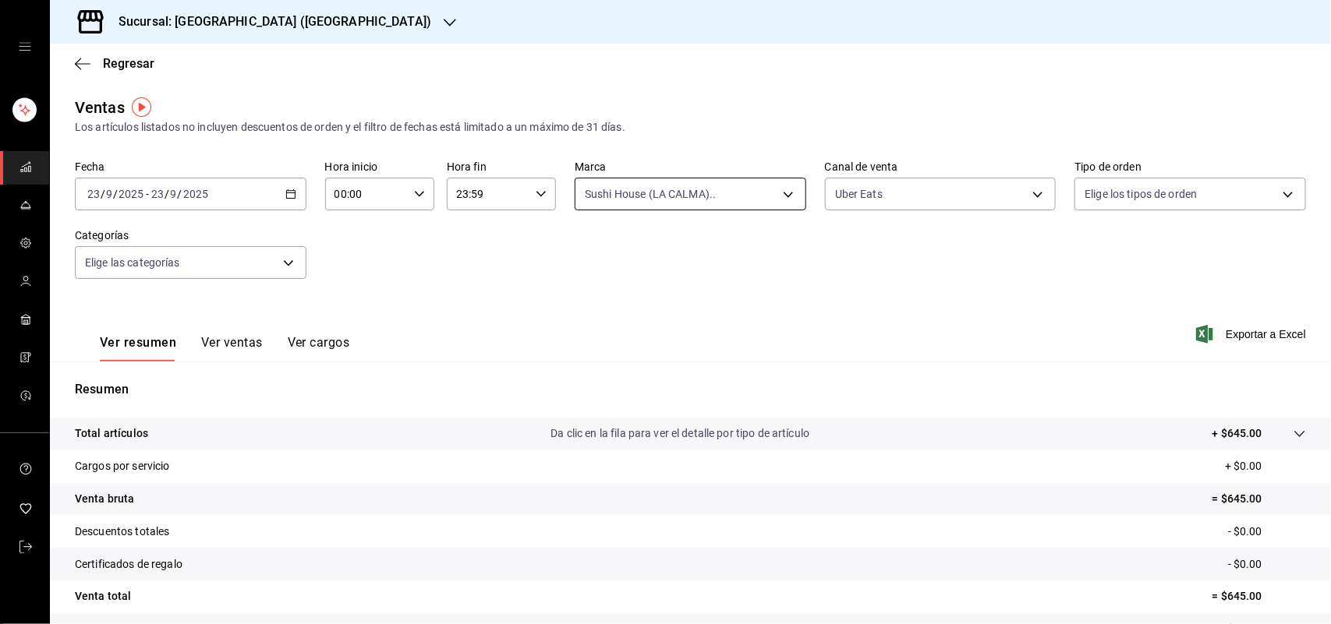
click at [778, 197] on body "Sucursal: Sushi House (LA CALMA) Regresar Ventas Los artículos listados no incl…" at bounding box center [665, 312] width 1331 height 624
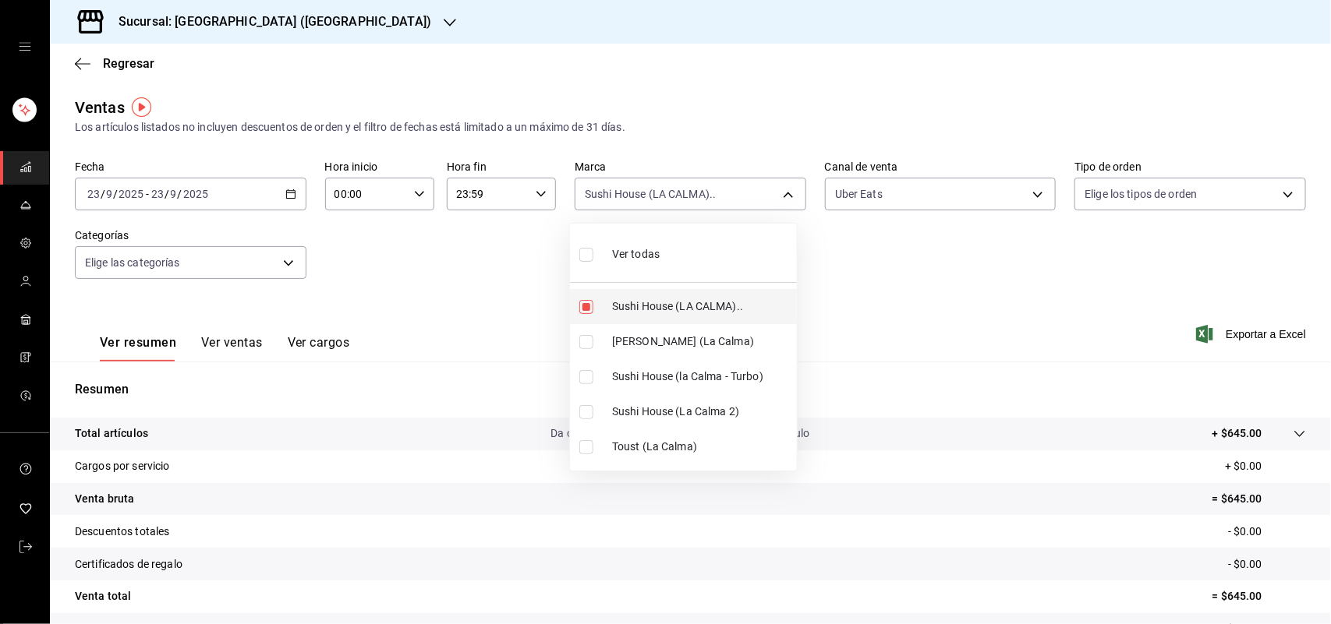
click at [585, 312] on input "checkbox" at bounding box center [586, 307] width 14 height 14
checkbox input "false"
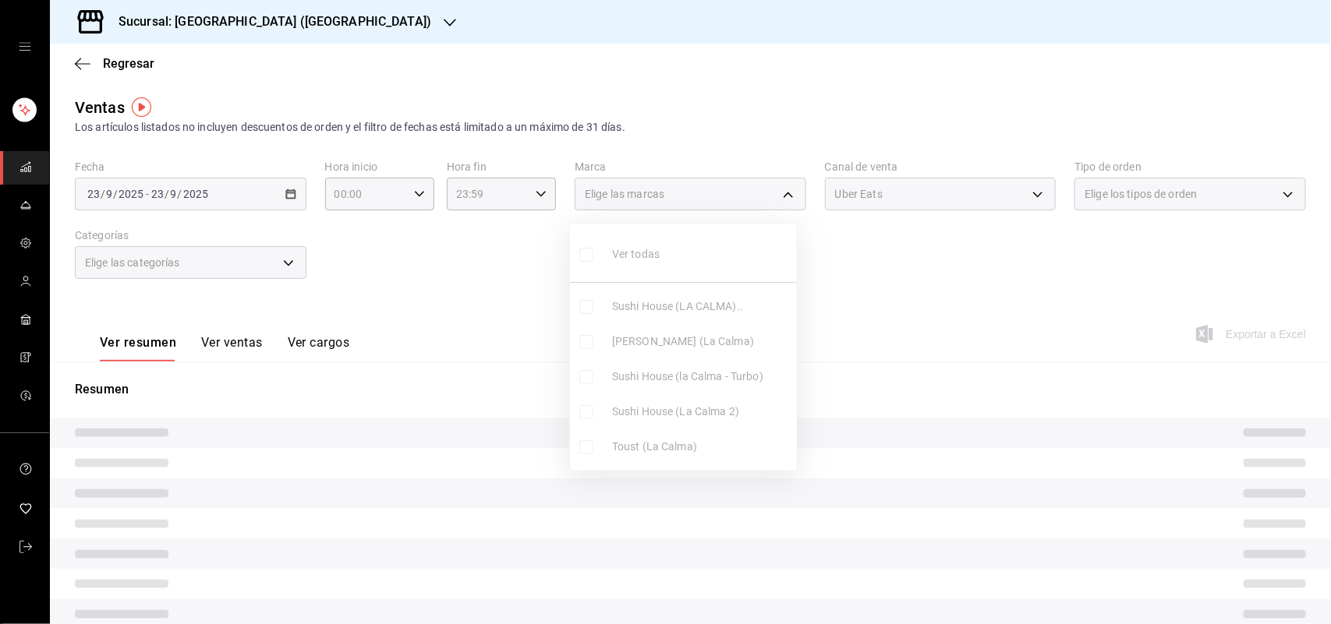
click at [582, 341] on ul "Ver todas Sushi House (LA CALMA).. Genki Poke ([GEOGRAPHIC_DATA]) [GEOGRAPHIC_D…" at bounding box center [683, 347] width 227 height 247
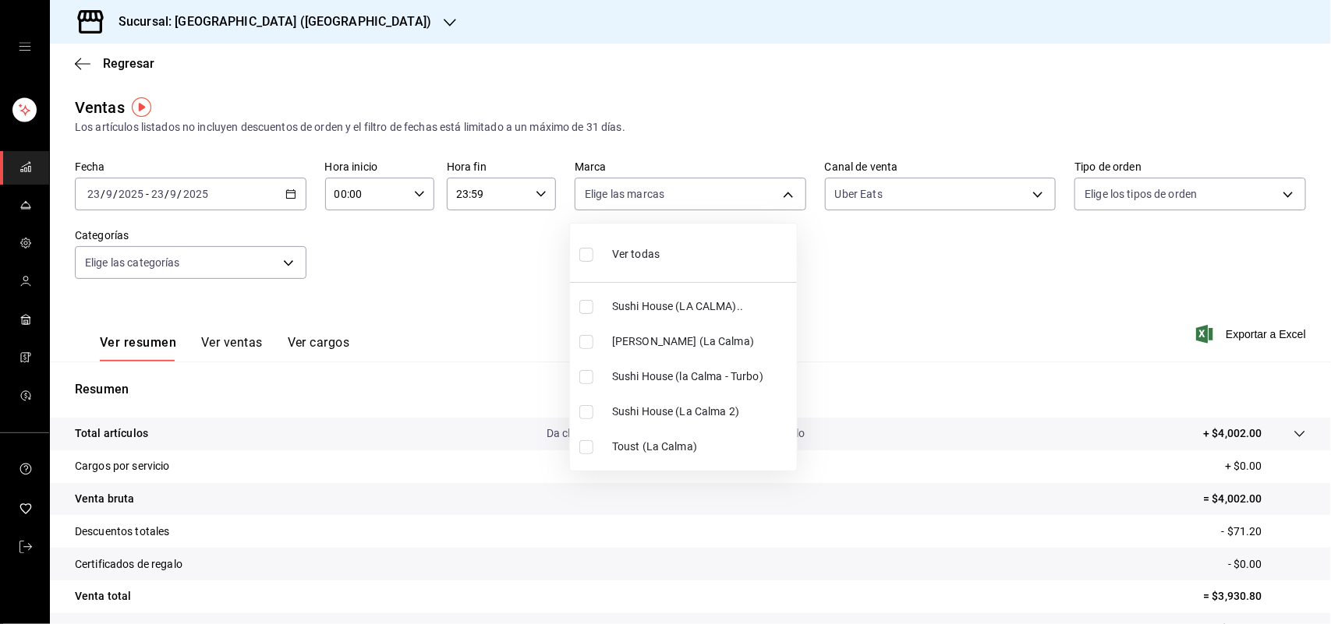
drag, startPoint x: 585, startPoint y: 339, endPoint x: 797, endPoint y: 281, distance: 219.9
click at [585, 340] on input "checkbox" at bounding box center [586, 342] width 14 height 14
checkbox input "true"
type input "ad5c7ce8-09c3-4353-8fa5-0bd3f2c3ed7d"
click at [1019, 193] on div at bounding box center [665, 312] width 1331 height 624
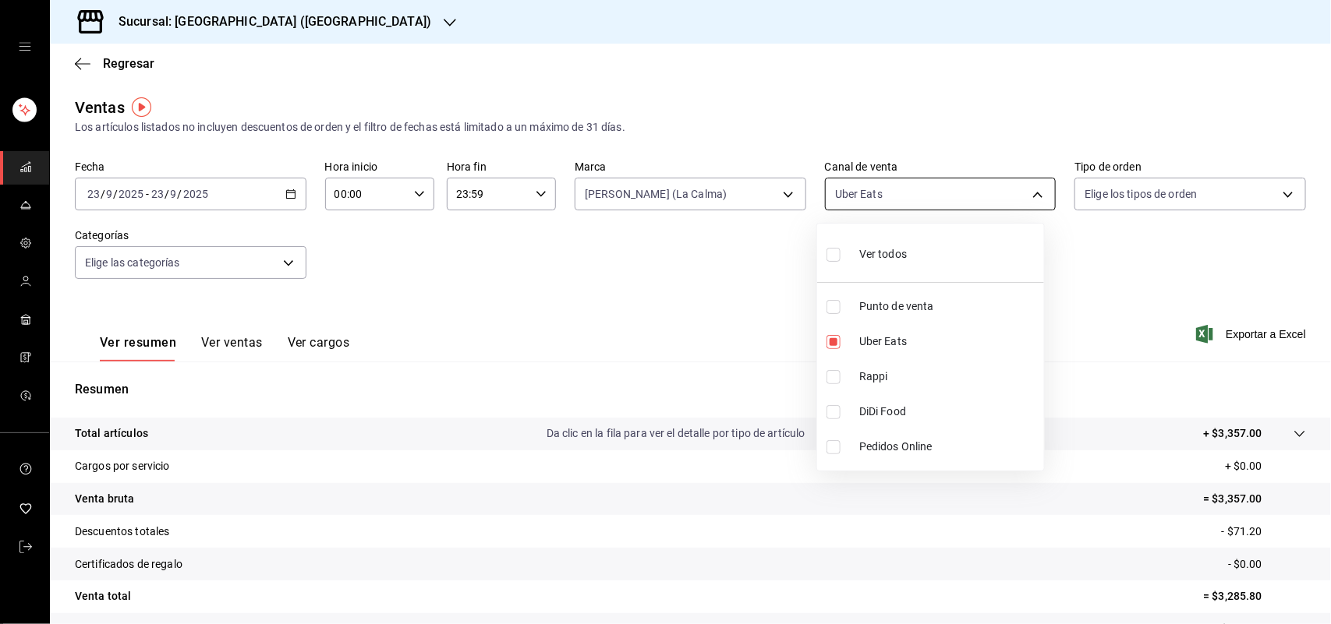
click at [1031, 200] on body "Sucursal: Sushi House (LA CALMA) Regresar Ventas Los artículos listados no incl…" at bounding box center [665, 312] width 1331 height 624
click at [839, 344] on input "checkbox" at bounding box center [833, 342] width 14 height 14
checkbox input "false"
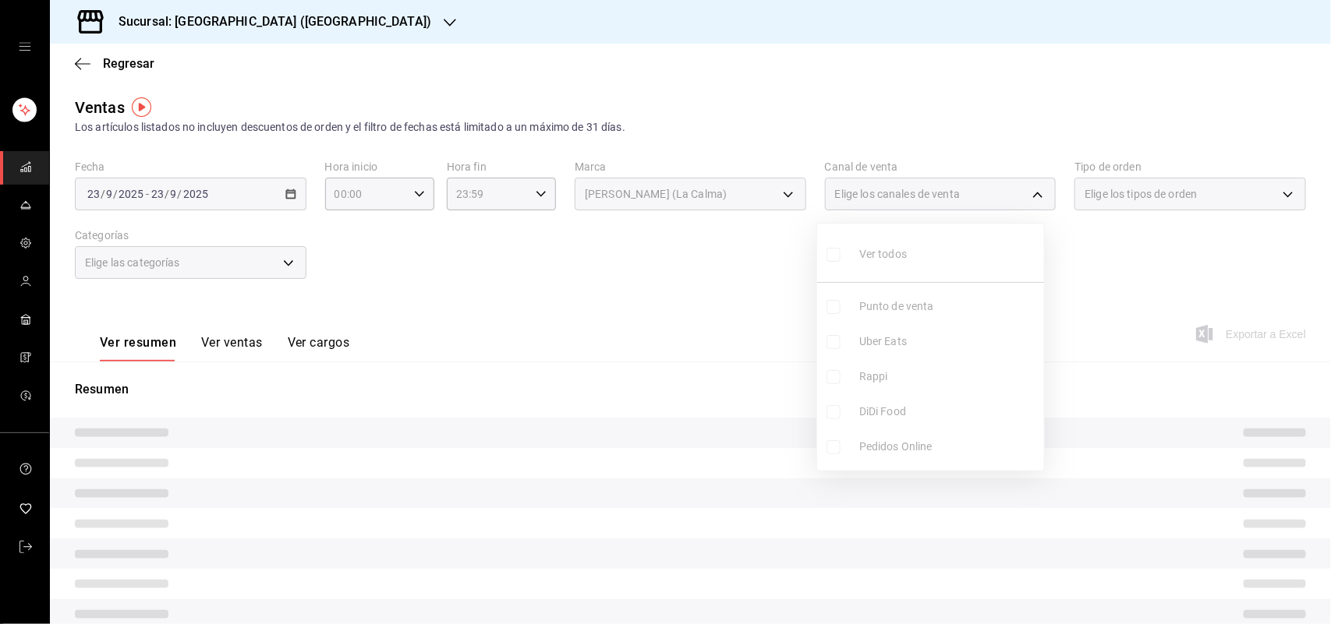
click at [839, 344] on ul "Ver todos Punto de venta Uber Eats Rappi DiDi Food Pedidos Online" at bounding box center [930, 347] width 227 height 247
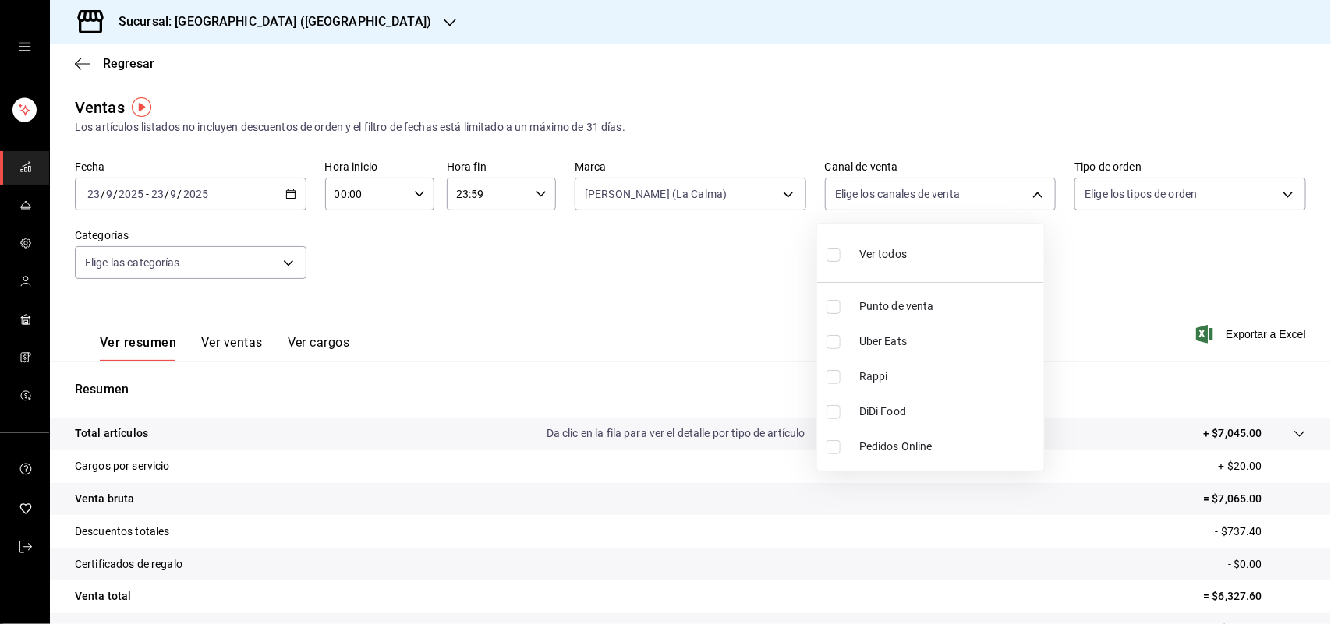
click at [839, 344] on input "checkbox" at bounding box center [833, 342] width 14 height 14
checkbox input "true"
type input "UBER_EATS"
